Goal: Navigation & Orientation: Find specific page/section

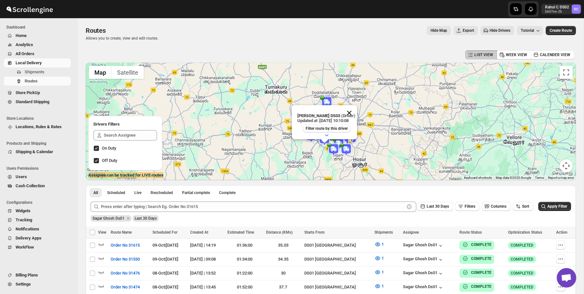
click at [352, 112] on button "Close" at bounding box center [349, 113] width 16 height 16
click at [301, 47] on div "Routes. This page is ready Routes Allows you to create, view and edit routes. H…" at bounding box center [331, 33] width 490 height 31
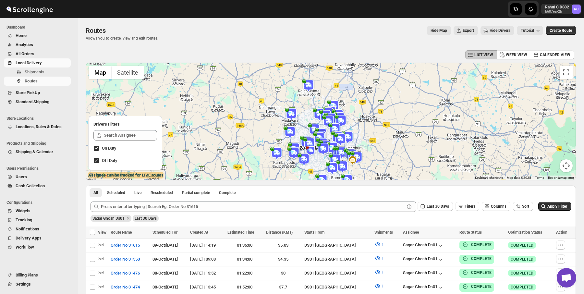
click at [331, 115] on img at bounding box center [330, 119] width 13 height 13
click at [359, 91] on button "Close" at bounding box center [352, 93] width 16 height 16
click at [345, 57] on div "LIST VIEW WEEK VIEW CALENDER VIEW" at bounding box center [331, 55] width 490 height 12
click at [312, 139] on img at bounding box center [309, 143] width 13 height 13
click at [324, 26] on div "Routes. This page is ready Routes Allows you to create, view and edit routes. H…" at bounding box center [331, 33] width 490 height 31
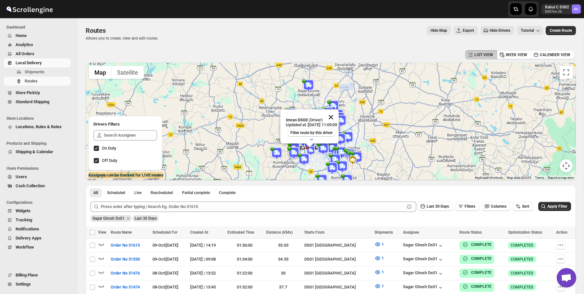
click at [339, 116] on button "Close" at bounding box center [331, 117] width 16 height 16
click at [221, 20] on div "Routes. This page is ready Routes Allows you to create, view and edit routes. H…" at bounding box center [331, 33] width 490 height 31
click at [490, 32] on span "Hide Drivers" at bounding box center [500, 30] width 21 height 5
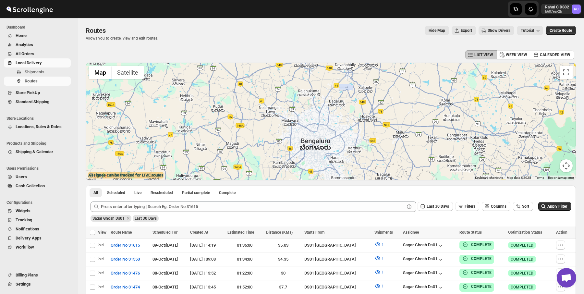
click at [490, 32] on span "Show Drivers" at bounding box center [499, 30] width 23 height 5
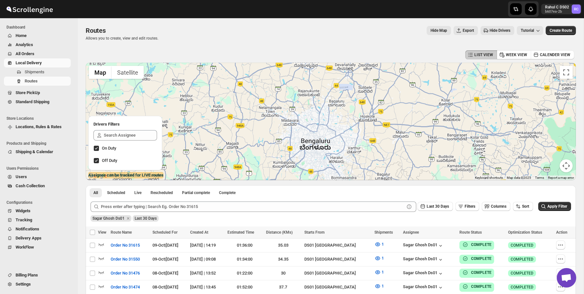
click at [300, 56] on div "LIST VIEW WEEK VIEW CALENDER VIEW" at bounding box center [331, 55] width 490 height 12
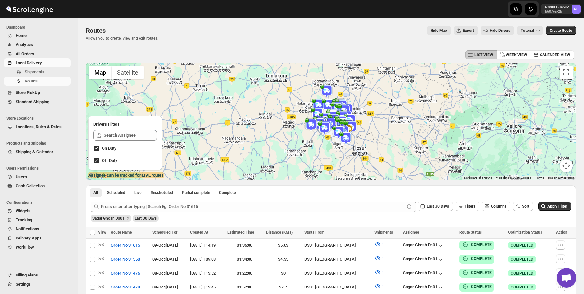
click at [327, 88] on img at bounding box center [326, 91] width 13 height 13
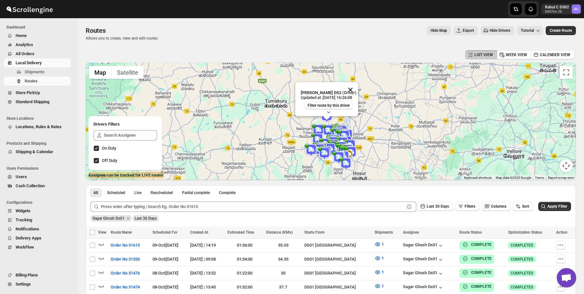
click at [356, 90] on button "Close" at bounding box center [351, 90] width 16 height 16
click at [340, 31] on div "Hide Map Export Hide Drivers Tutorial" at bounding box center [354, 30] width 380 height 9
click at [149, 22] on div "Routes. This page is ready Routes Allows you to create, view and edit routes. H…" at bounding box center [331, 33] width 490 height 31
click at [137, 42] on div "Routes. This page is ready Routes Allows you to create, view and edit routes. H…" at bounding box center [331, 33] width 490 height 31
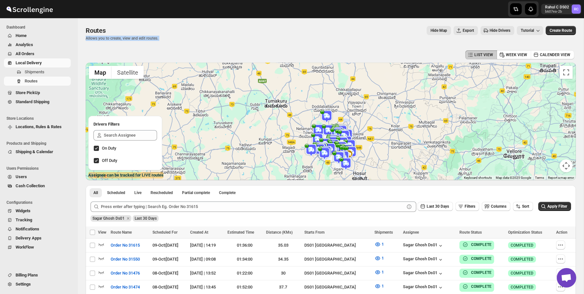
click at [137, 42] on div "Routes. This page is ready Routes Allows you to create, view and edit routes. H…" at bounding box center [331, 33] width 490 height 31
click at [138, 32] on div "Routes" at bounding box center [122, 30] width 73 height 9
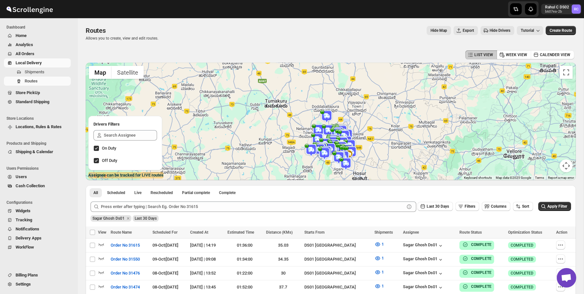
click at [138, 32] on div "Routes" at bounding box center [122, 30] width 73 height 9
